Goal: Task Accomplishment & Management: Manage account settings

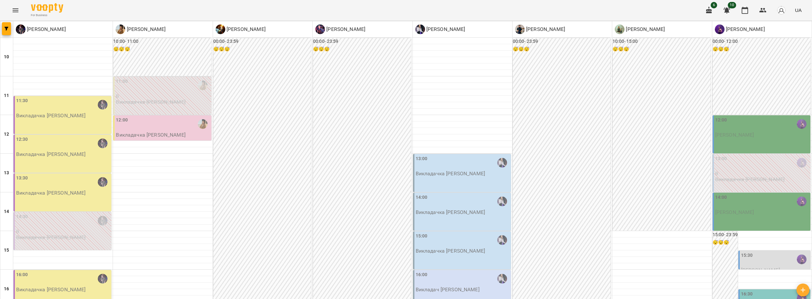
scroll to position [32, 0]
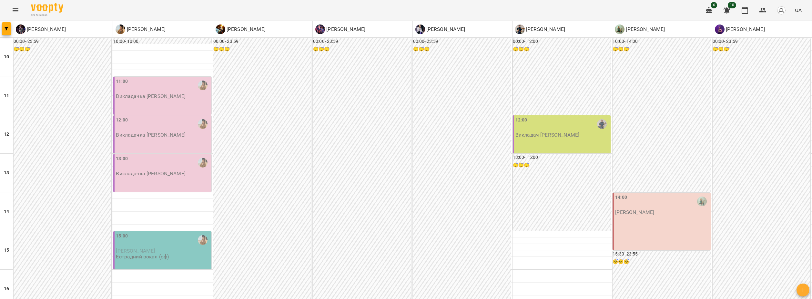
click at [594, 127] on div at bounding box center [601, 124] width 15 height 15
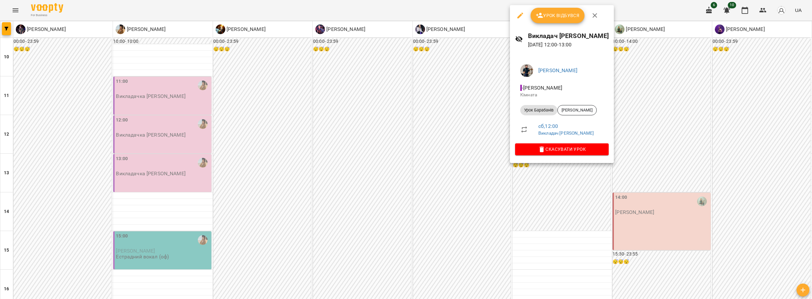
click at [575, 18] on span "Урок відбувся" at bounding box center [558, 16] width 44 height 8
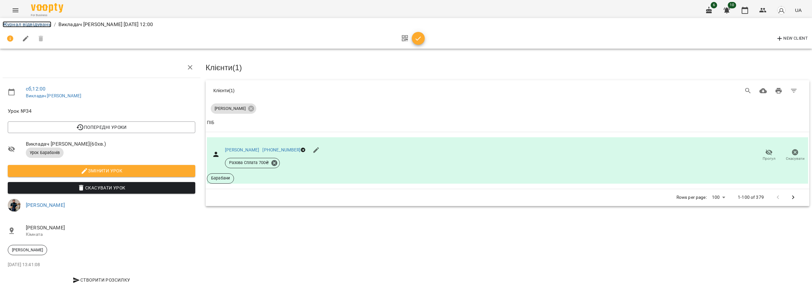
click at [46, 24] on link "Журнал відвідувань" at bounding box center [27, 24] width 49 height 6
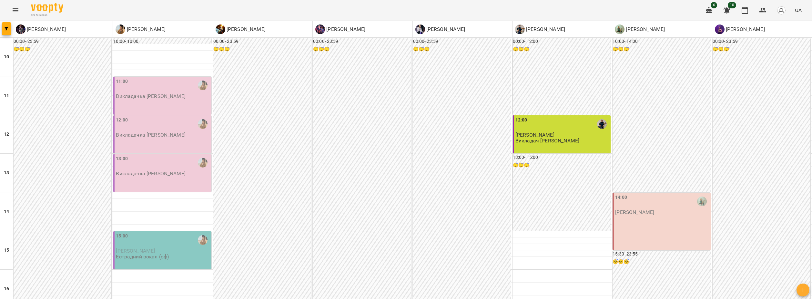
click at [183, 96] on div "11:00 Викладачка [PERSON_NAME]" at bounding box center [163, 88] width 94 height 21
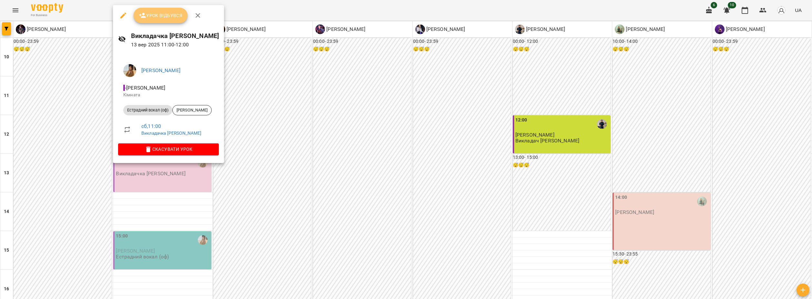
click at [153, 14] on span "Урок відбувся" at bounding box center [161, 16] width 44 height 8
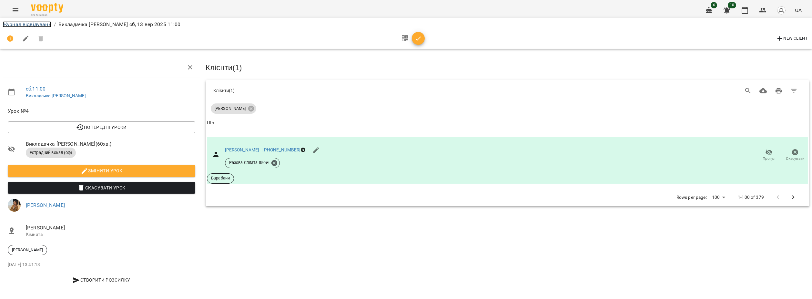
click at [40, 27] on link "Журнал відвідувань" at bounding box center [27, 24] width 49 height 6
